Goal: Download file/media

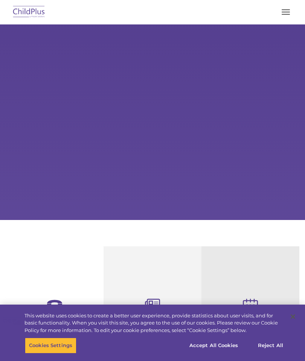
select select "MEDIUM"
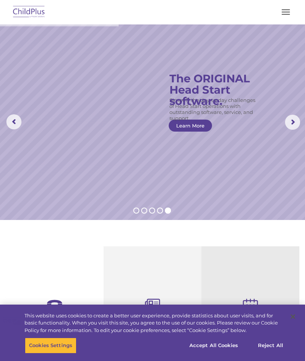
click at [283, 11] on button "button" at bounding box center [286, 12] width 16 height 12
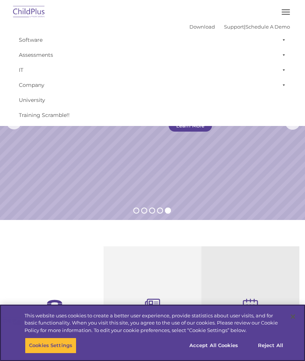
click at [224, 347] on button "Accept All Cookies" at bounding box center [213, 346] width 57 height 16
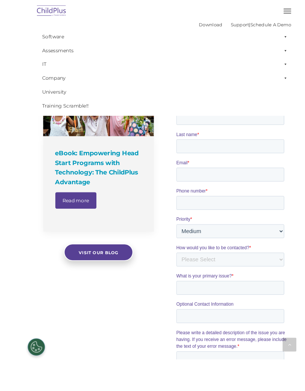
scroll to position [511, 0]
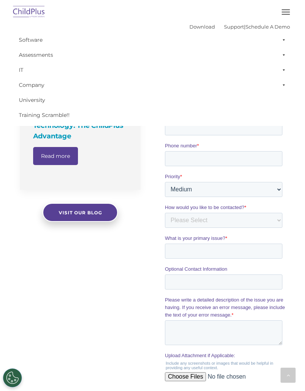
click at [288, 361] on div at bounding box center [287, 375] width 15 height 15
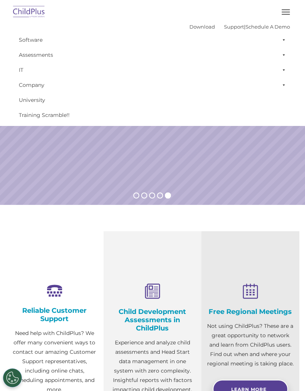
scroll to position [0, 0]
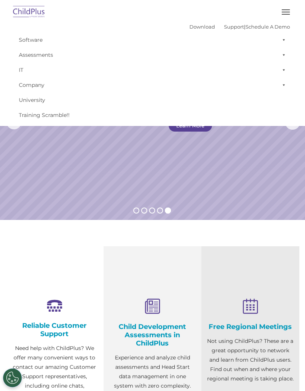
click at [286, 9] on span "button" at bounding box center [285, 9] width 8 height 1
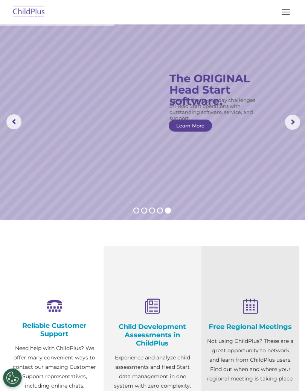
click at [23, 17] on img at bounding box center [28, 12] width 35 height 18
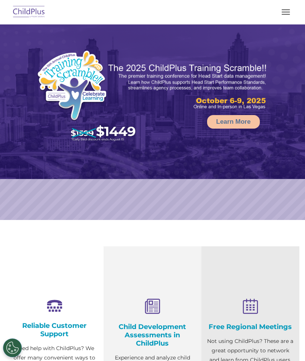
select select "MEDIUM"
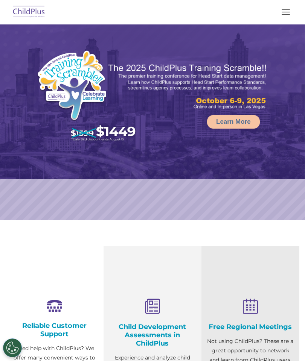
select select "MEDIUM"
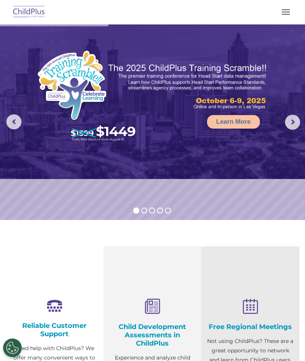
click at [293, 126] on rs-arrow at bounding box center [292, 122] width 15 height 15
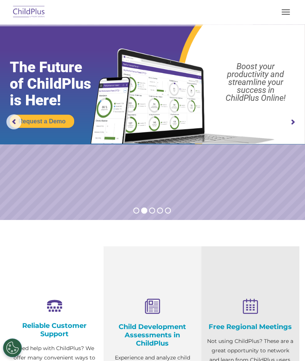
click at [289, 15] on button "button" at bounding box center [286, 12] width 16 height 12
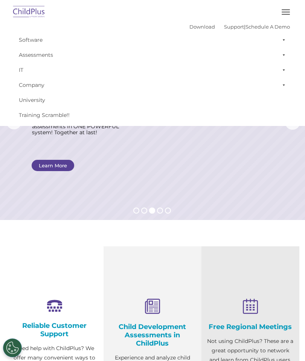
click at [189, 30] on link "Download" at bounding box center [202, 27] width 26 height 6
